Goal: Book appointment/travel/reservation

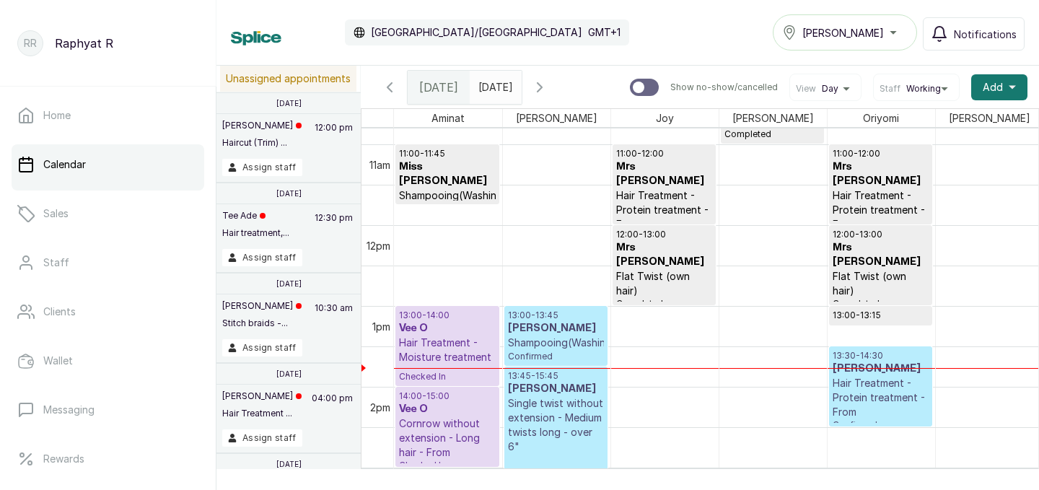
scroll to position [888, 0]
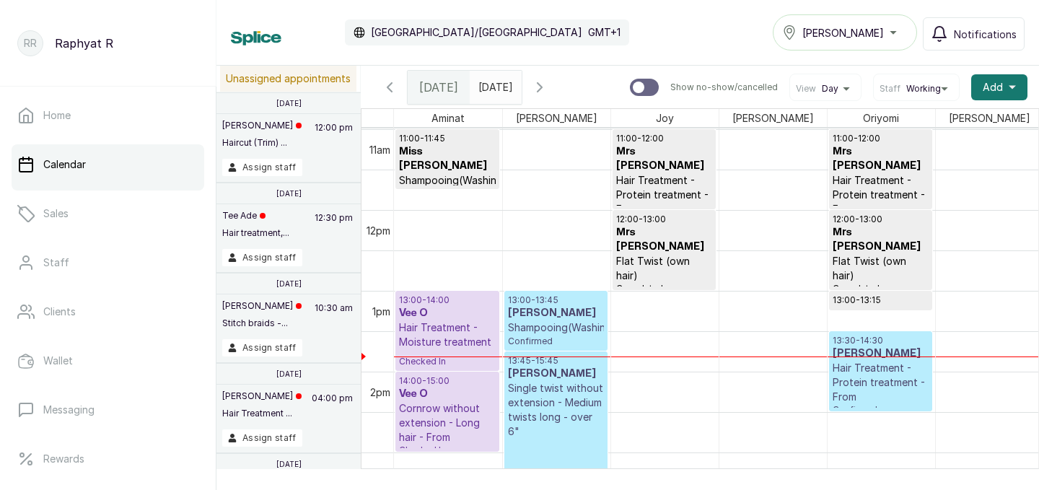
click at [882, 350] on h3 "[PERSON_NAME]" at bounding box center [880, 353] width 96 height 14
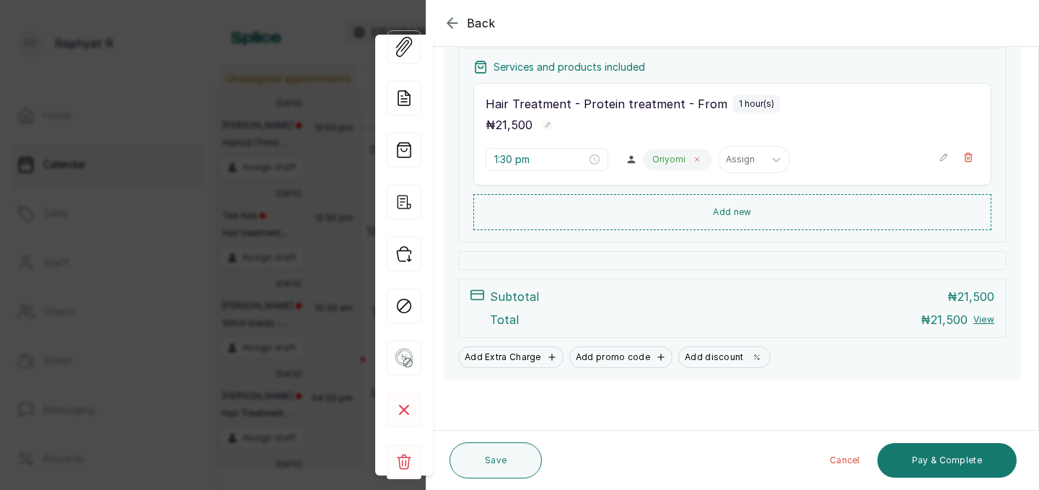
scroll to position [216, 0]
click at [446, 21] on icon "button" at bounding box center [452, 22] width 17 height 17
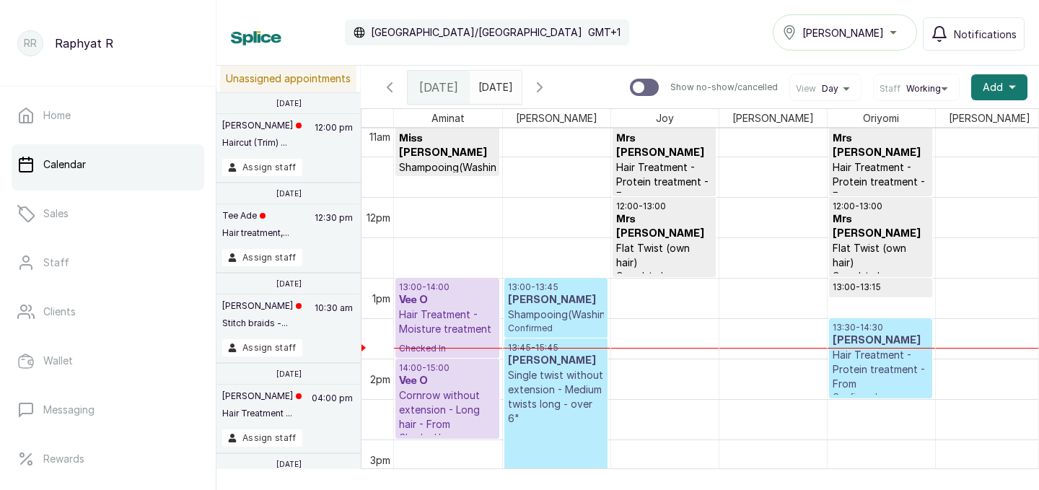
scroll to position [900, 0]
click at [873, 353] on p "Hair Treatment - Protein treatment - From" at bounding box center [880, 369] width 96 height 43
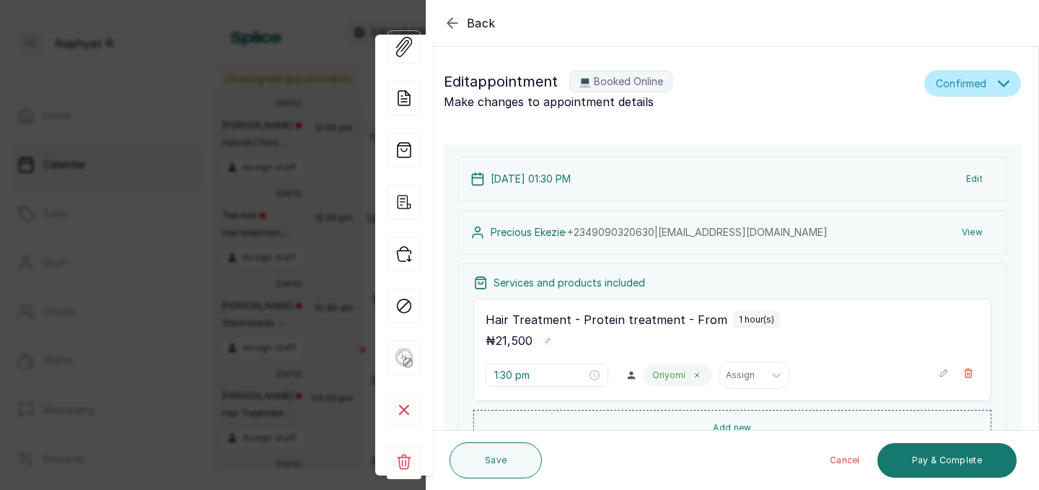
click at [450, 22] on icon "button" at bounding box center [451, 22] width 9 height 9
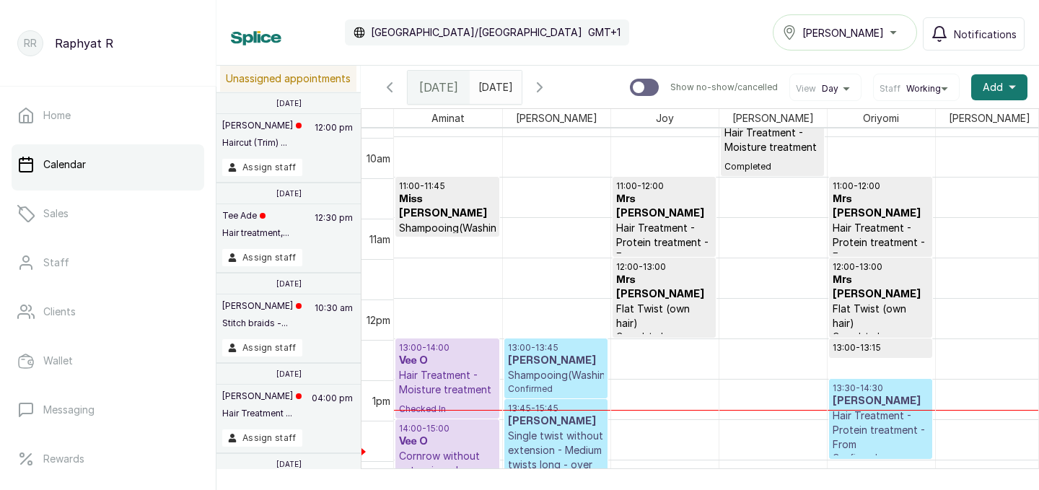
scroll to position [883, 0]
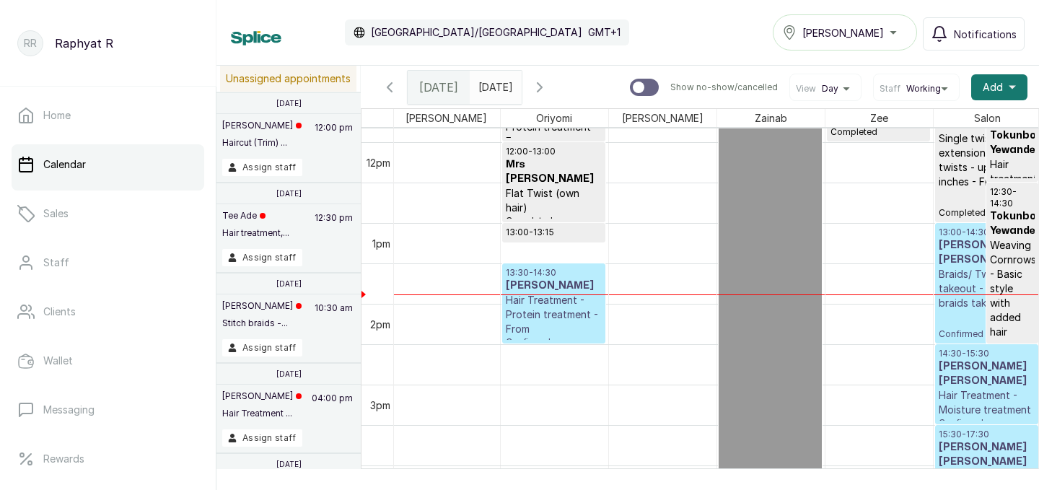
click at [956, 273] on p "Braids/ Twist takeout - Medium braids take out" at bounding box center [986, 288] width 97 height 43
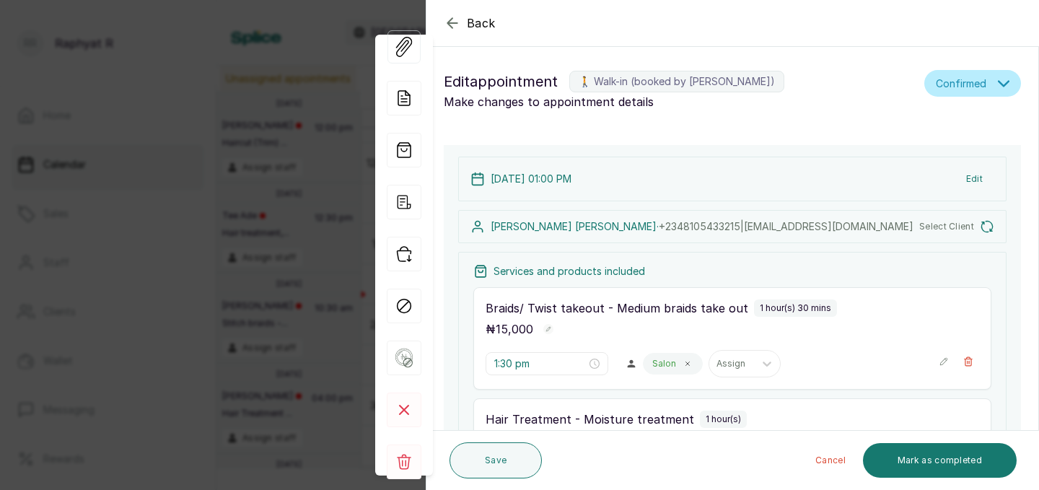
type input "1:00 pm"
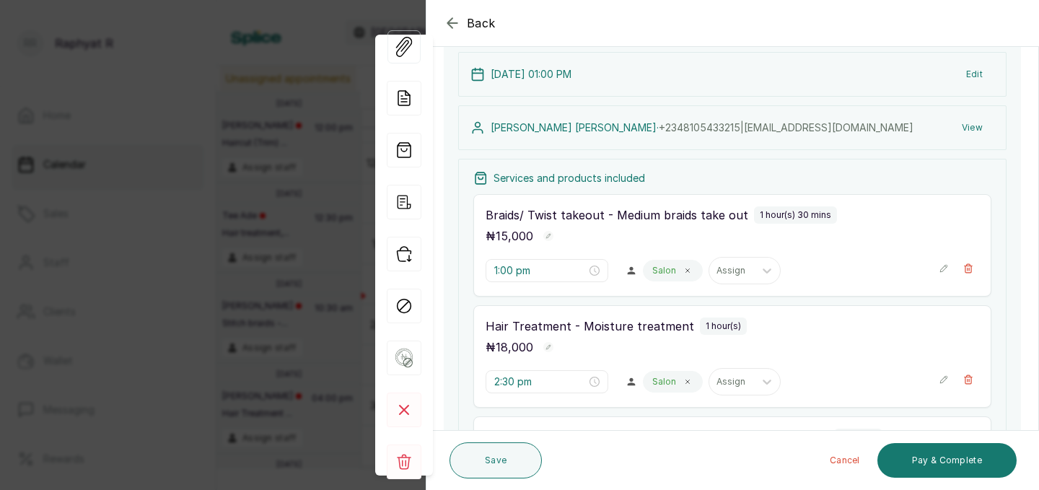
scroll to position [98, 0]
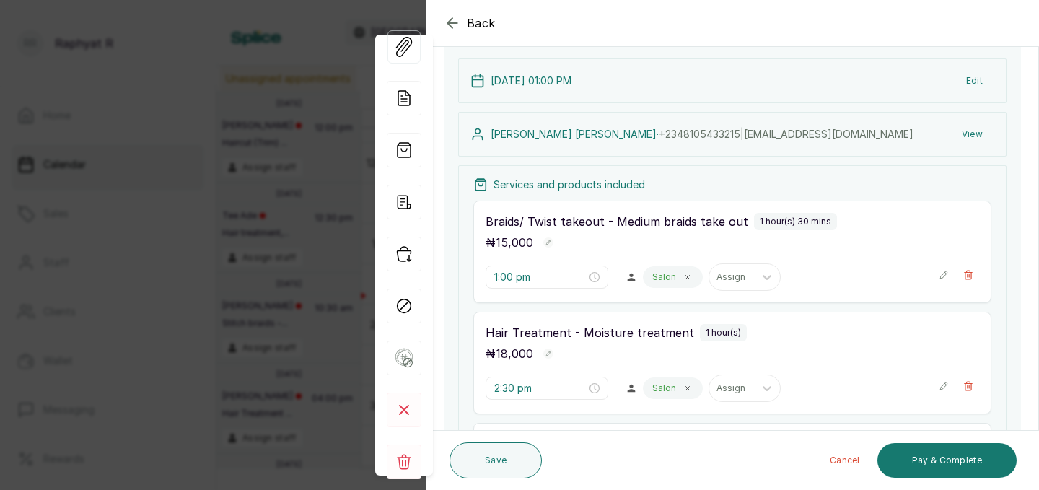
click at [454, 14] on icon "button" at bounding box center [452, 22] width 17 height 17
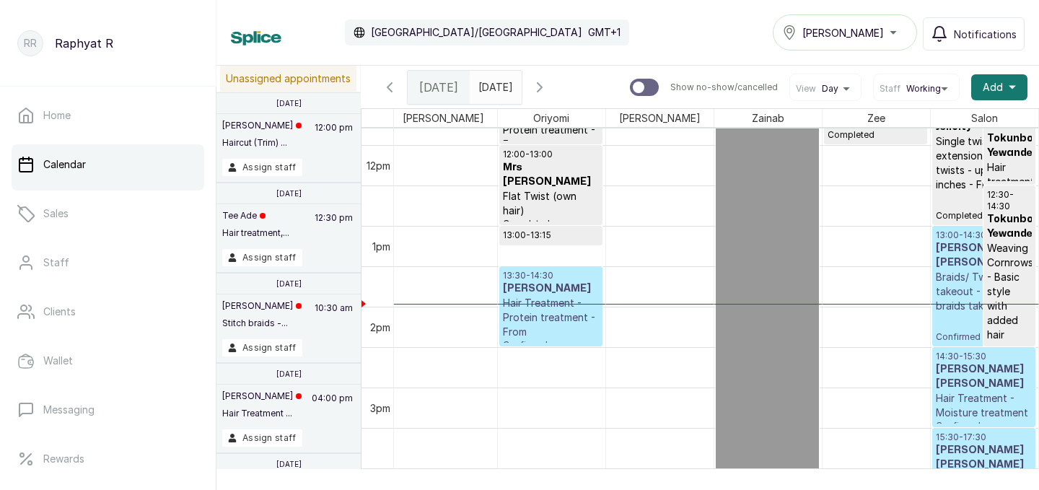
scroll to position [955, 0]
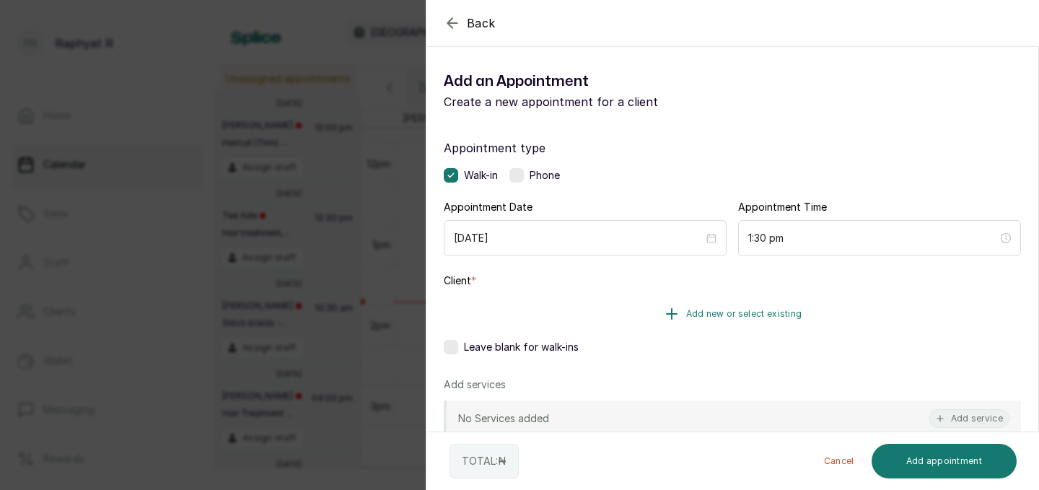
click at [729, 309] on span "Add new or select existing" at bounding box center [744, 314] width 116 height 12
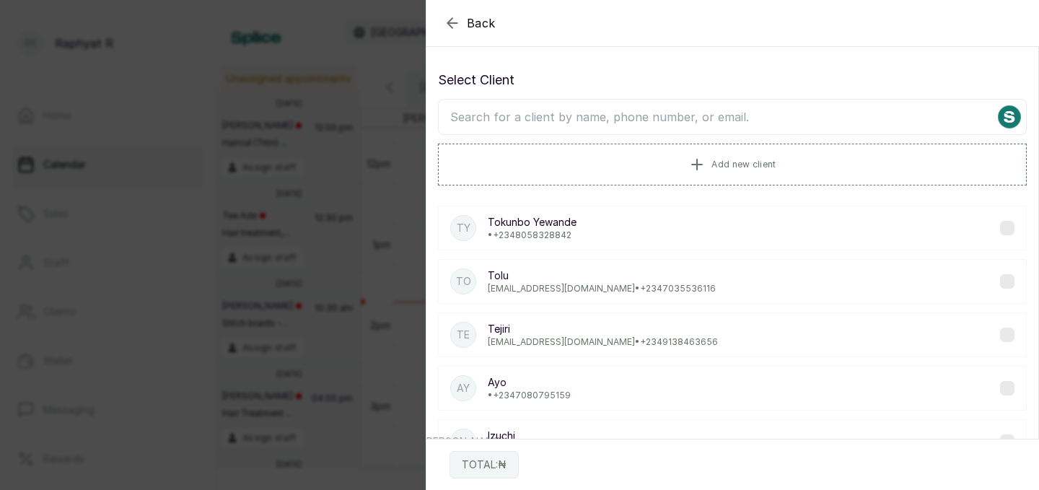
click at [482, 116] on input "text" at bounding box center [732, 117] width 588 height 36
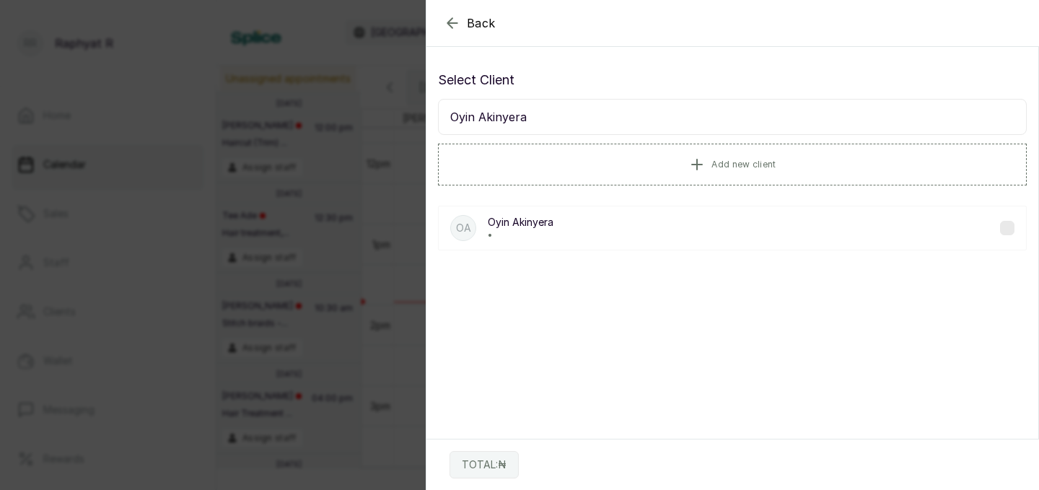
type input "Oyin Akinyera"
click at [532, 228] on p "Oyin Akinyera" at bounding box center [521, 222] width 66 height 14
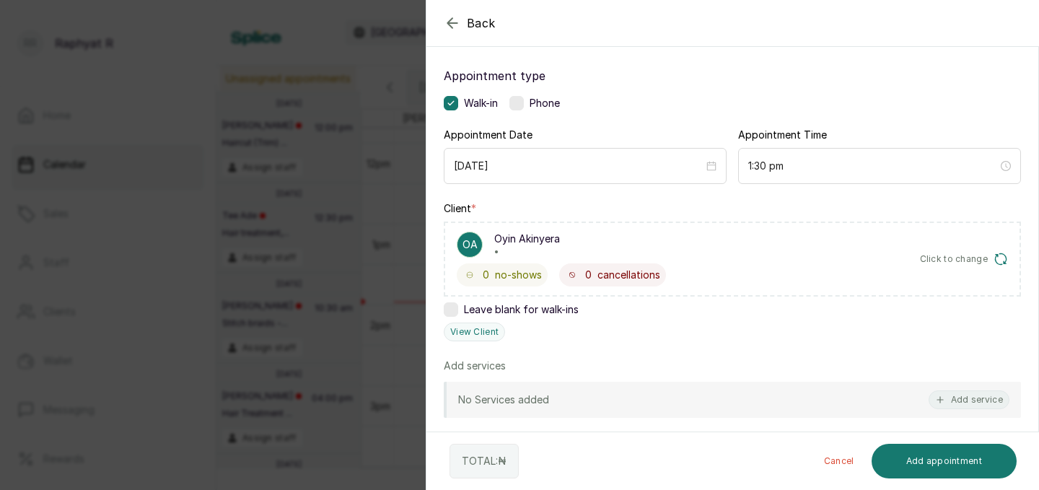
scroll to position [75, 0]
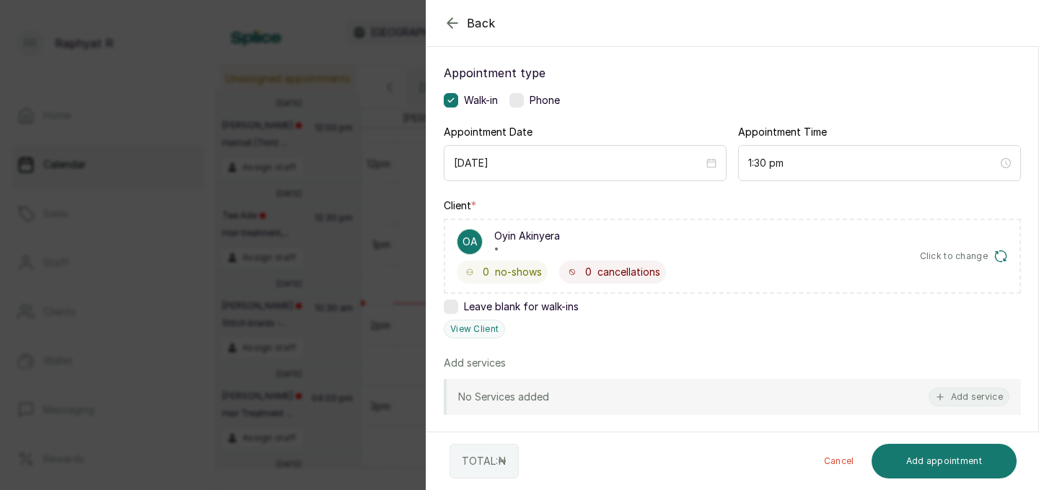
click at [450, 17] on icon "button" at bounding box center [452, 22] width 17 height 17
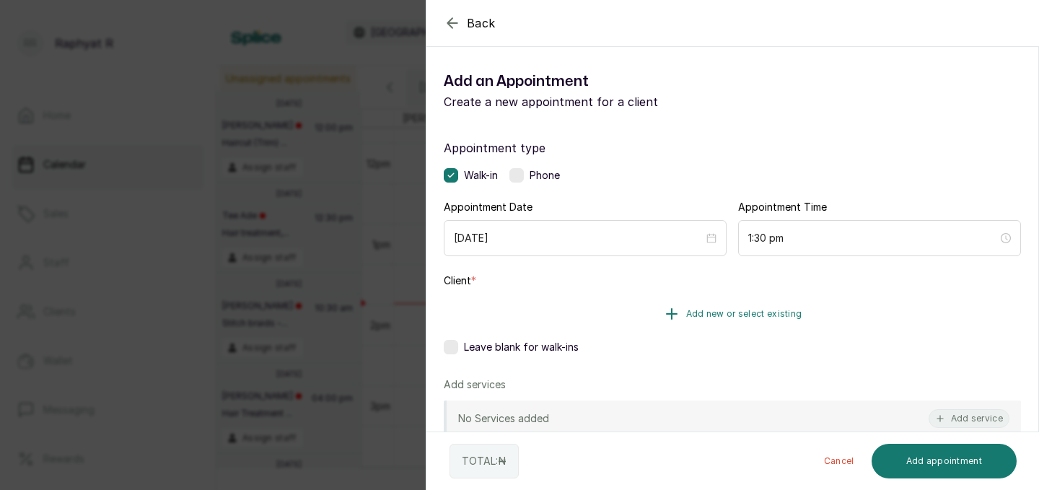
click at [704, 309] on span "Add new or select existing" at bounding box center [744, 314] width 116 height 12
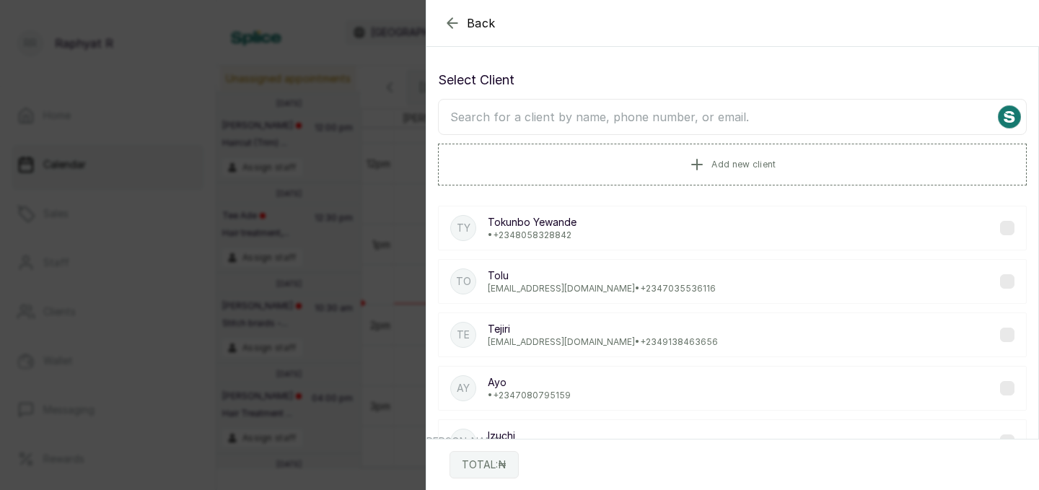
click at [479, 107] on input "text" at bounding box center [732, 117] width 588 height 36
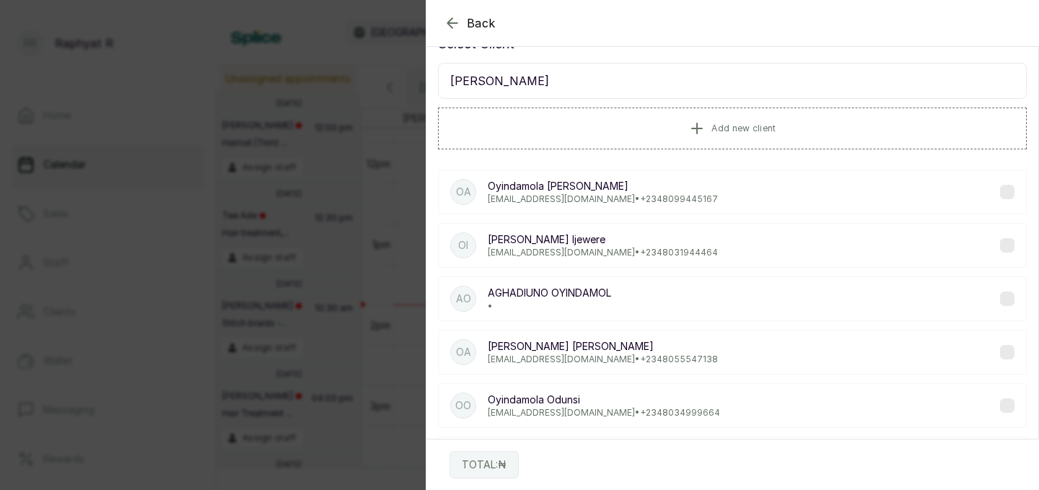
scroll to position [0, 0]
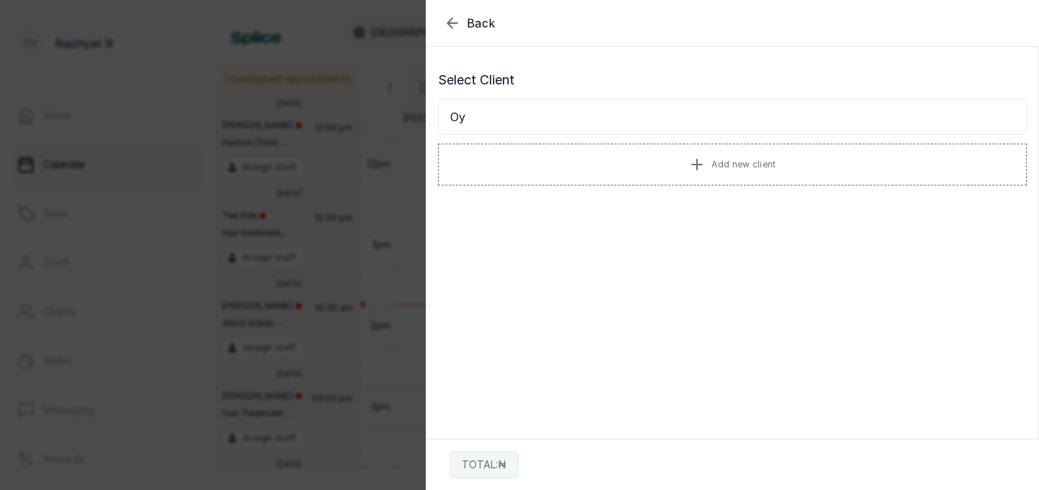
type input "O"
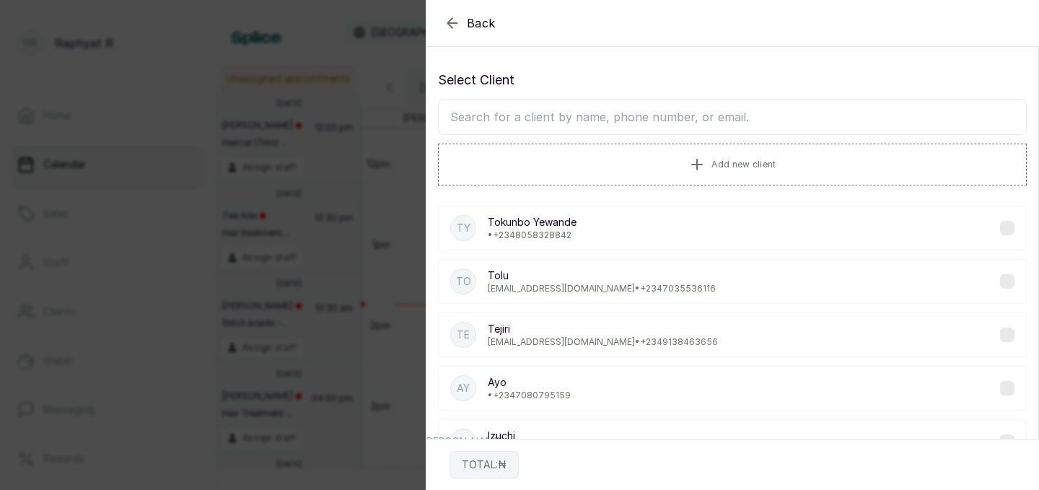
click at [456, 27] on icon "button" at bounding box center [452, 22] width 17 height 17
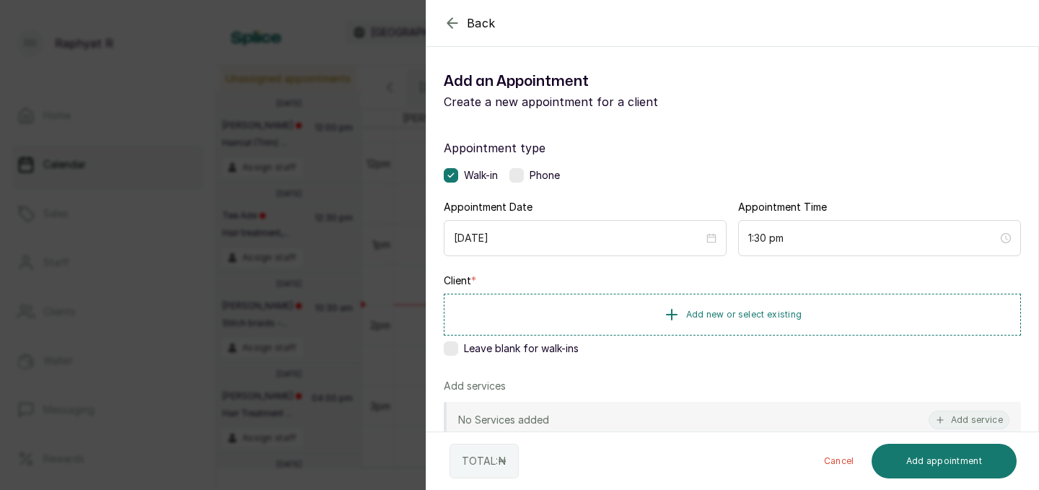
click at [446, 19] on icon "button" at bounding box center [452, 22] width 17 height 17
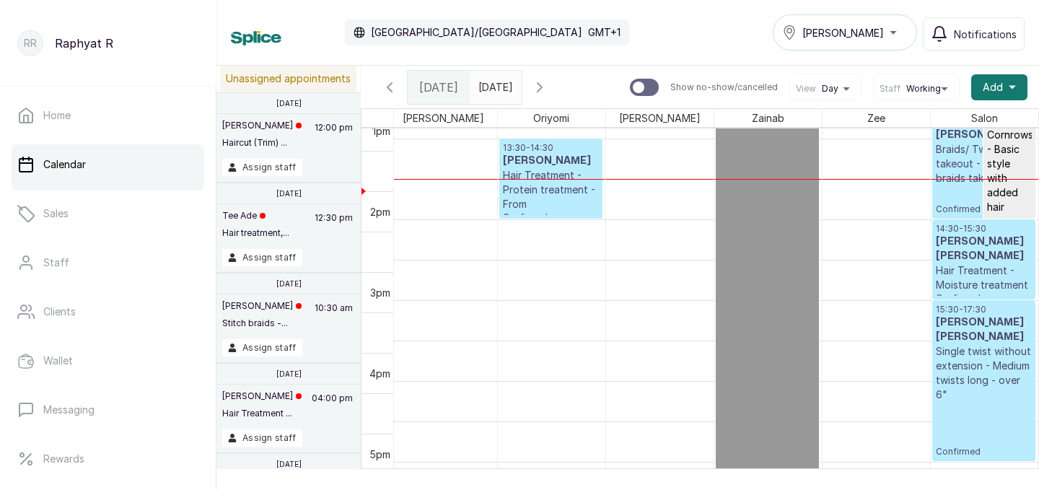
scroll to position [1080, 0]
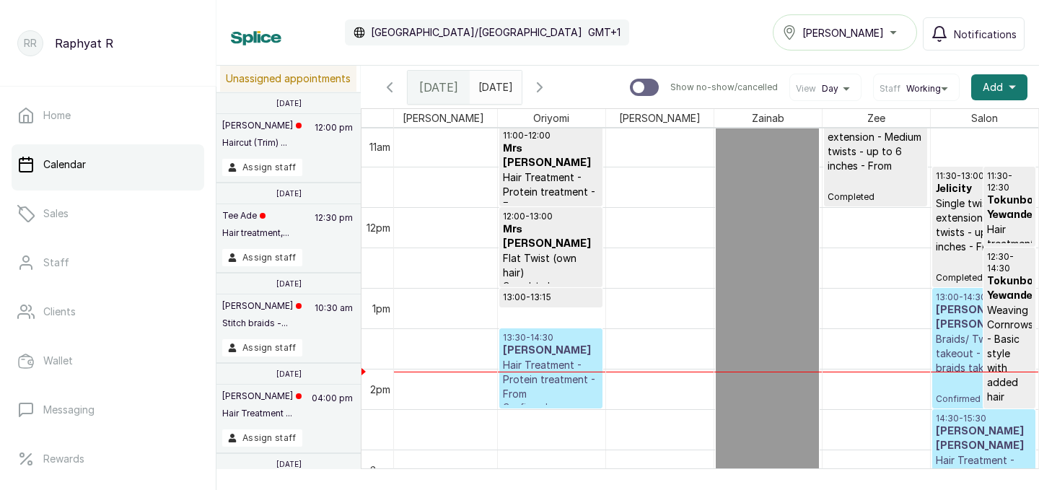
click at [521, 83] on span at bounding box center [506, 83] width 27 height 25
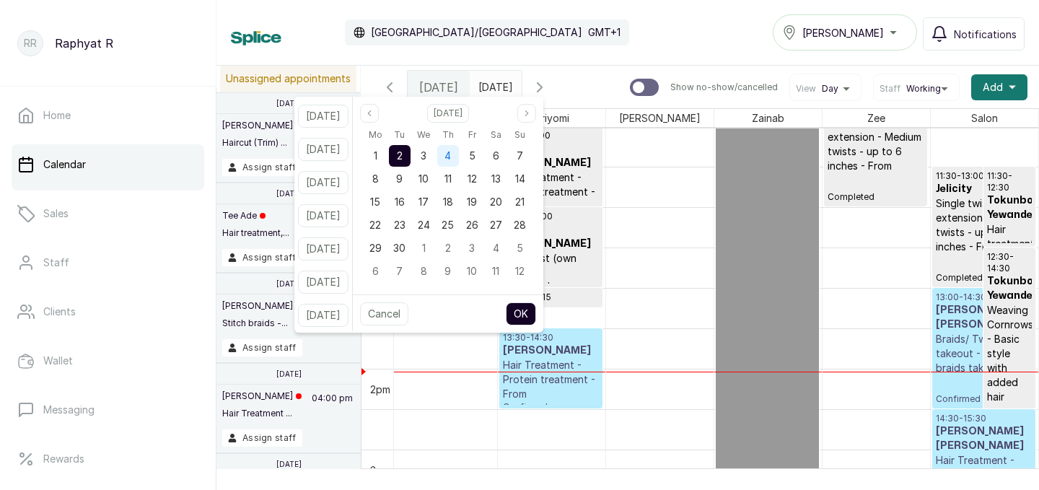
click at [451, 154] on span "4" at bounding box center [447, 155] width 6 height 12
click at [536, 312] on button "OK" at bounding box center [521, 313] width 30 height 23
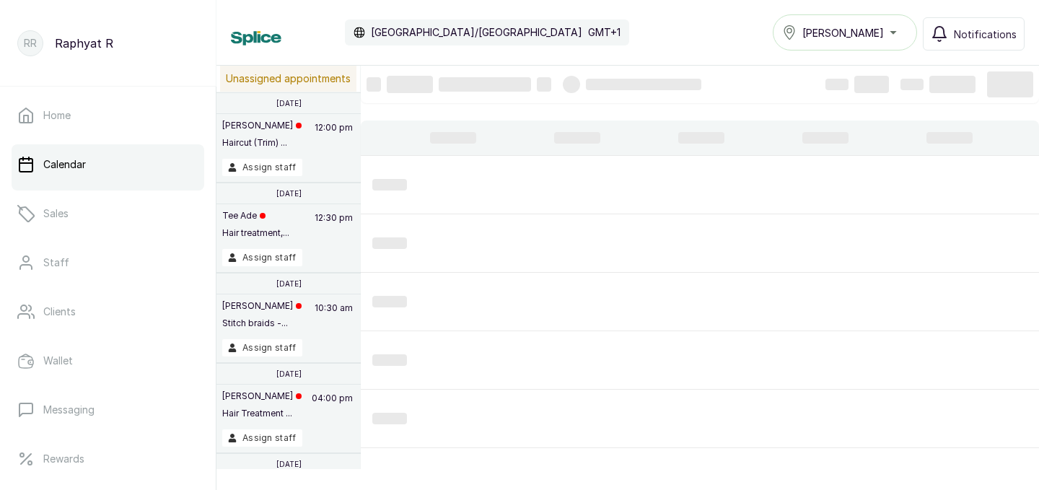
type input "[DATE]"
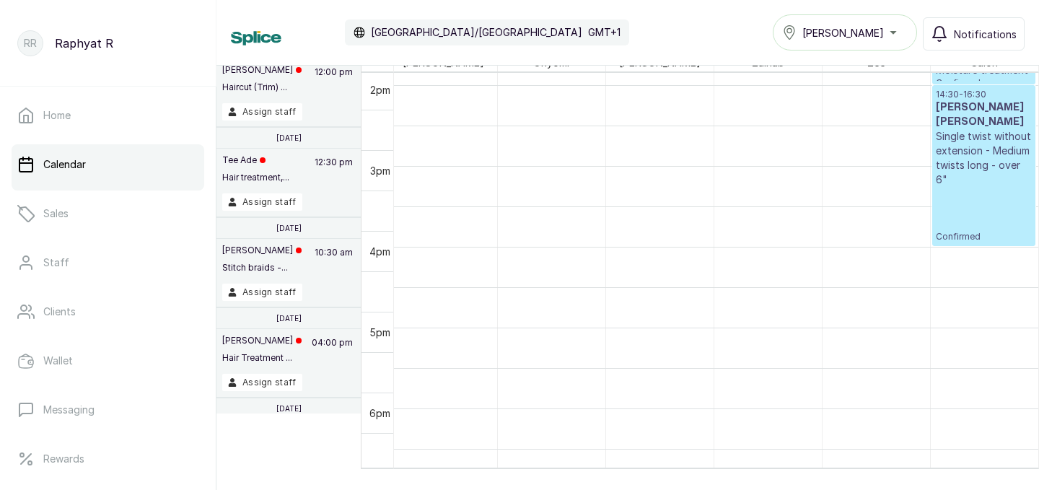
scroll to position [1159, 0]
